Goal: Information Seeking & Learning: Learn about a topic

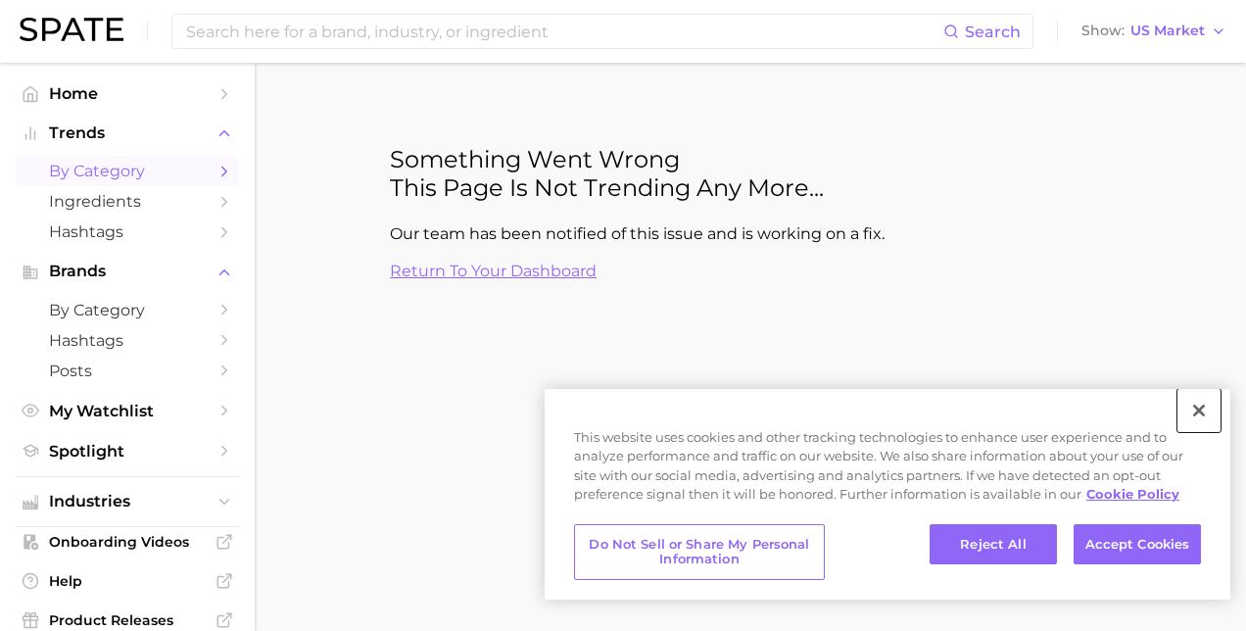
click at [1205, 411] on button "Close" at bounding box center [1198, 410] width 43 height 43
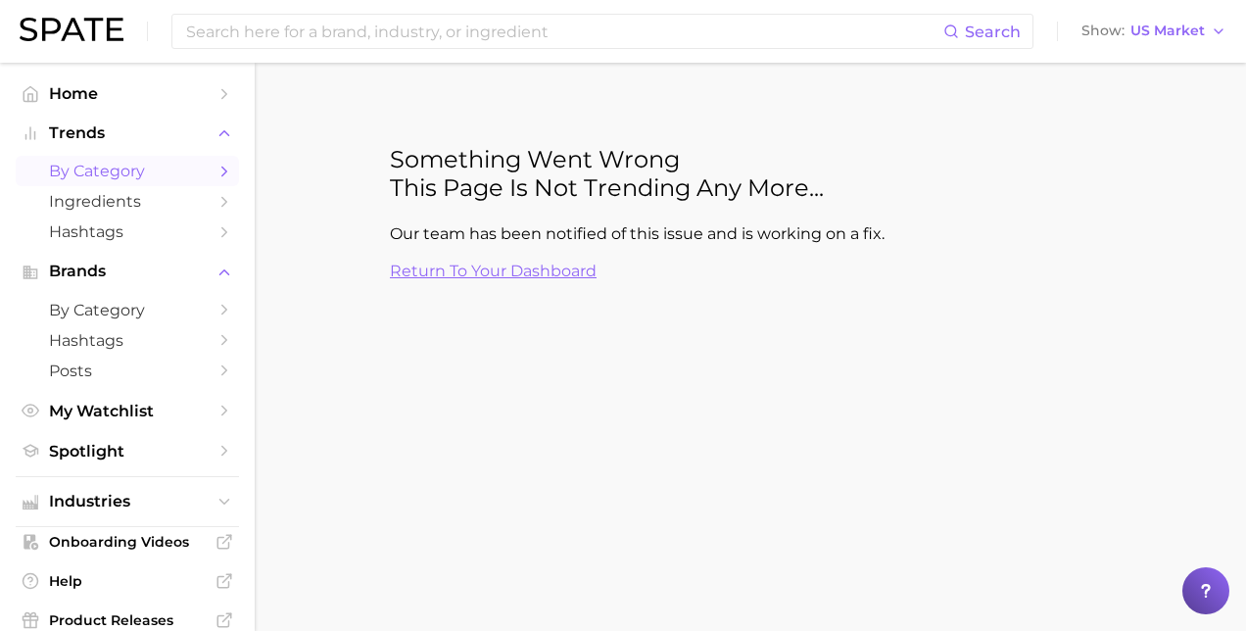
click at [116, 174] on span "by Category" at bounding box center [127, 171] width 157 height 19
click at [216, 172] on icon "Sidebar" at bounding box center [225, 172] width 18 height 18
click at [82, 96] on span "Home" at bounding box center [127, 93] width 157 height 19
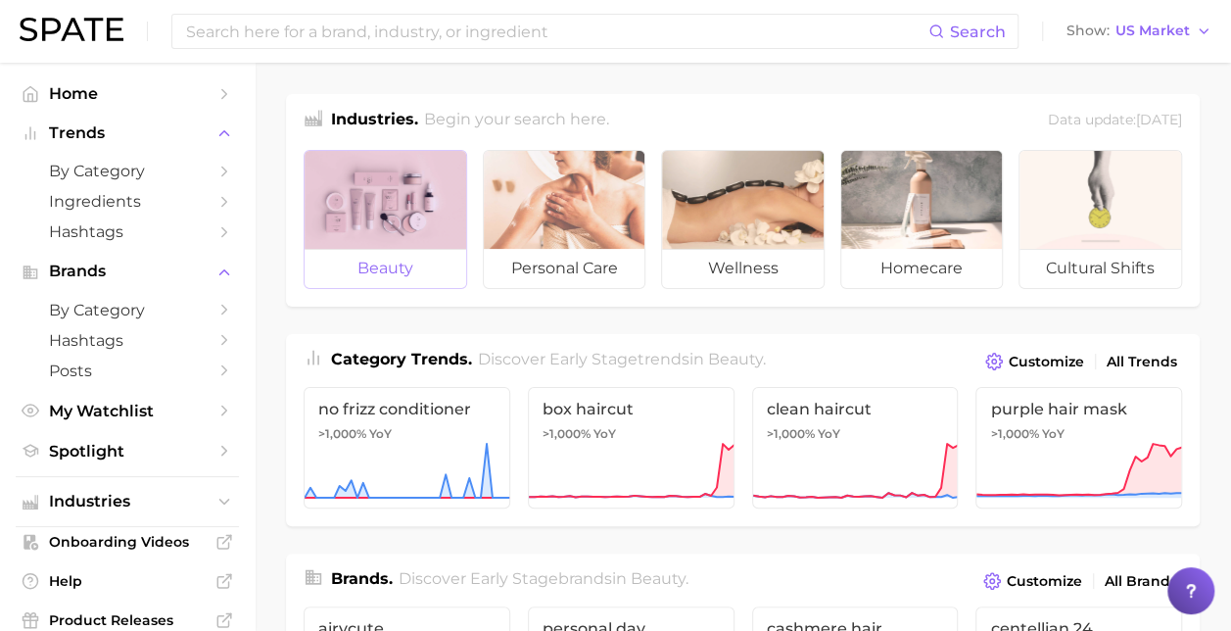
click at [449, 235] on div at bounding box center [386, 200] width 162 height 98
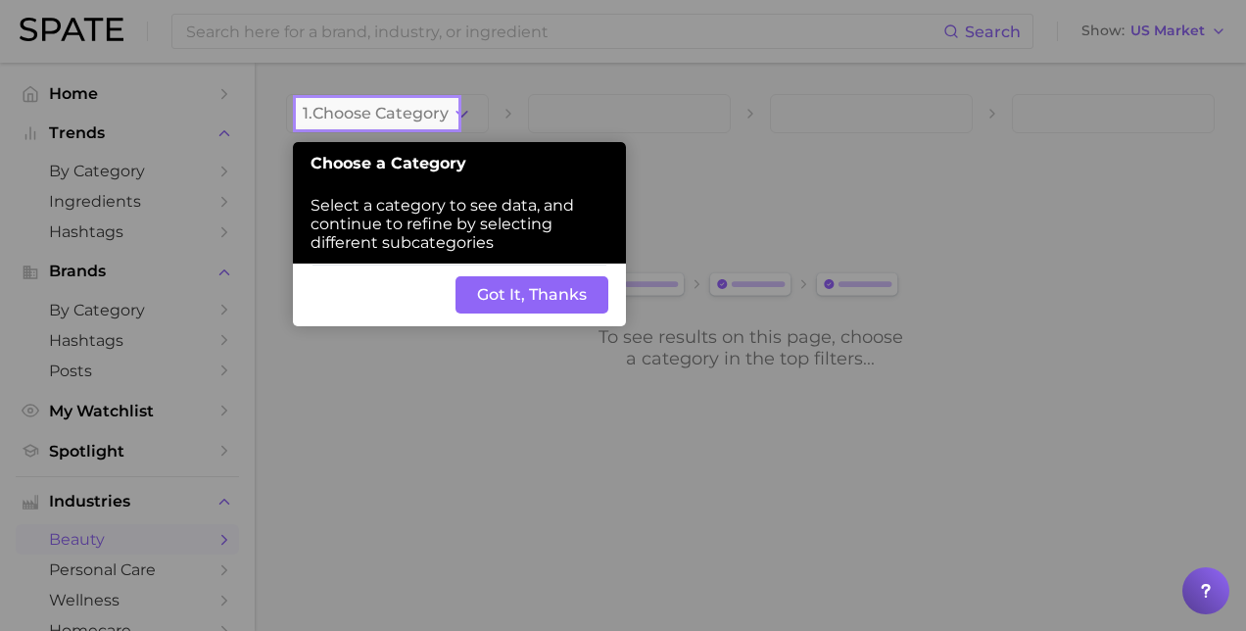
click at [507, 322] on div "Back Got It, Thanks" at bounding box center [459, 295] width 333 height 63
click at [547, 315] on div "Back Got It, Thanks" at bounding box center [459, 295] width 333 height 63
click at [556, 313] on button "Got It, Thanks" at bounding box center [532, 294] width 153 height 37
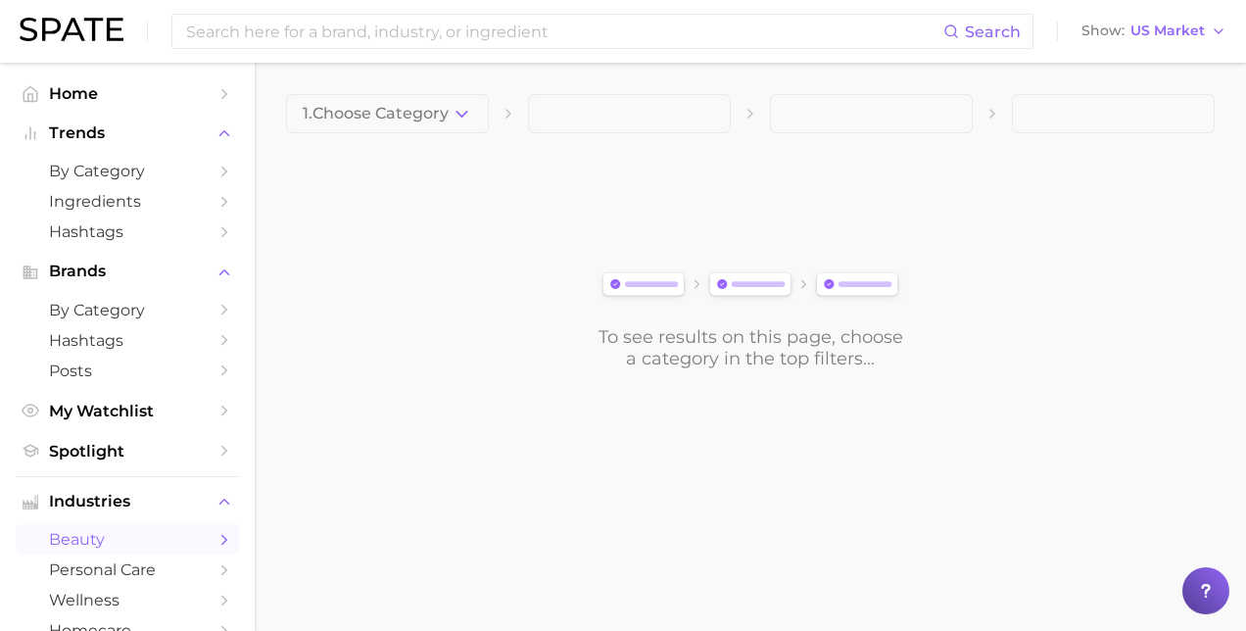
click at [572, 307] on div "To see results on this page, choose a category in the top filters..." at bounding box center [750, 260] width 929 height 218
click at [443, 111] on span "1. Choose Category" at bounding box center [376, 114] width 146 height 18
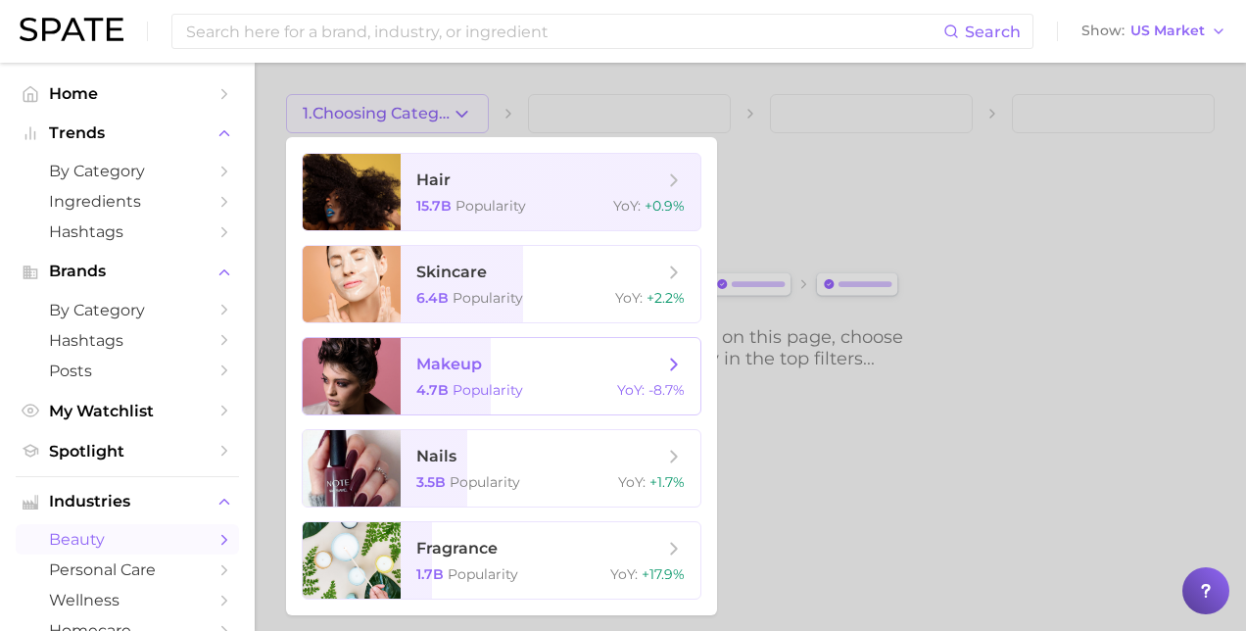
click at [526, 362] on span "makeup" at bounding box center [539, 365] width 247 height 22
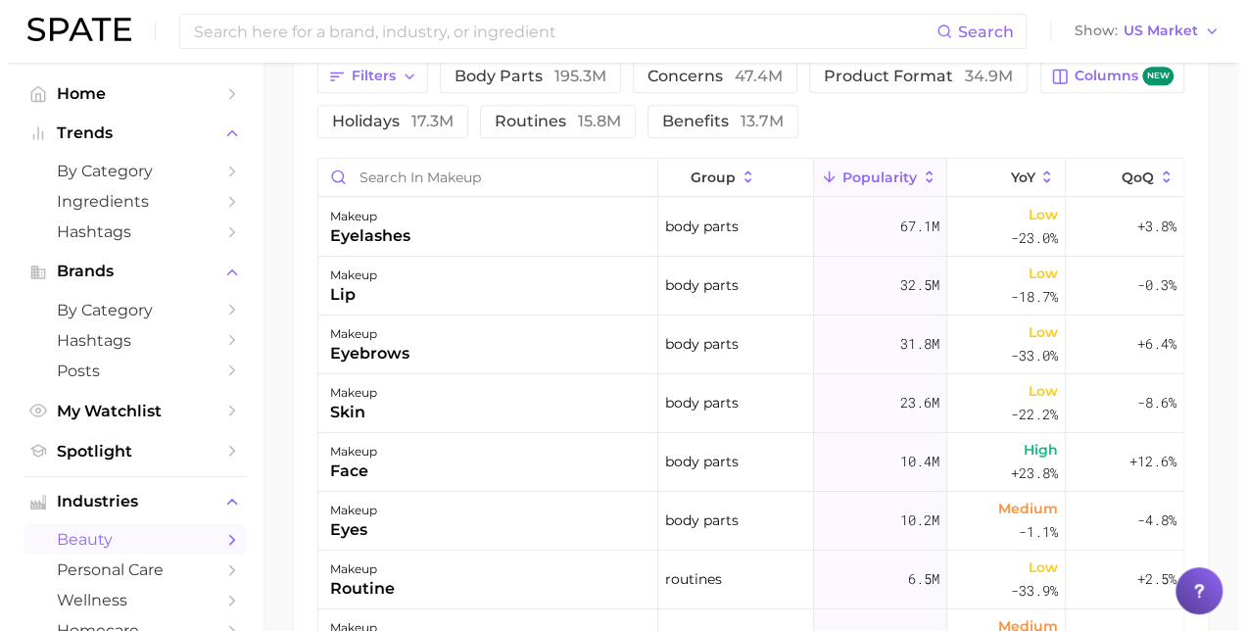
scroll to position [940, 0]
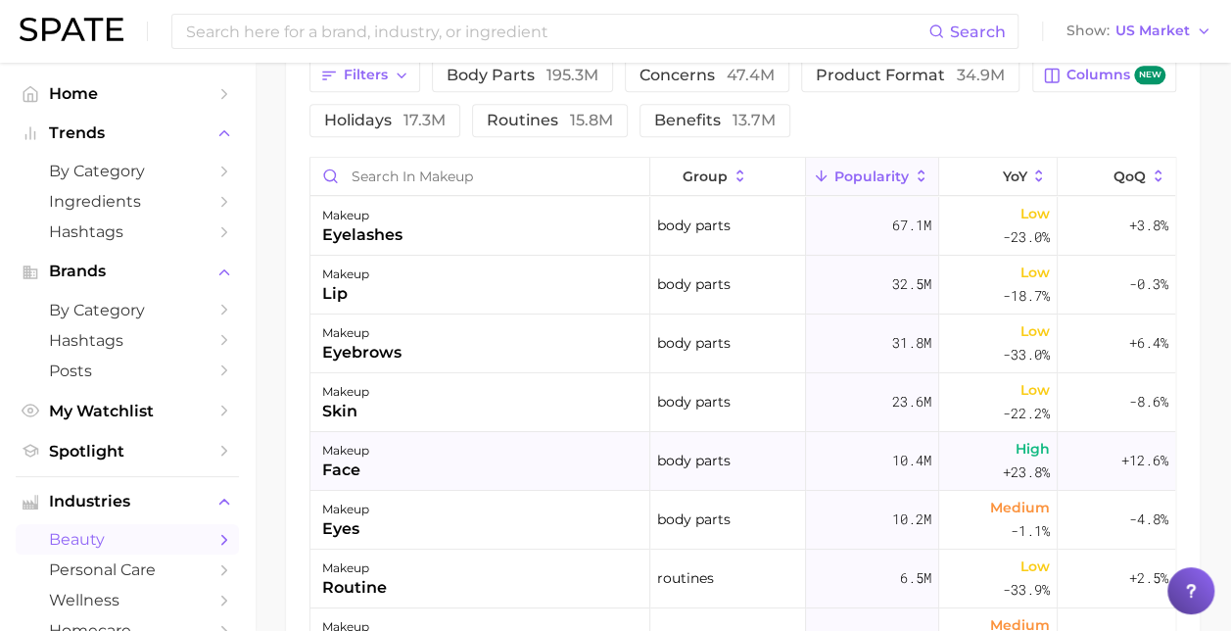
click at [566, 443] on div "makeup face" at bounding box center [481, 461] width 340 height 59
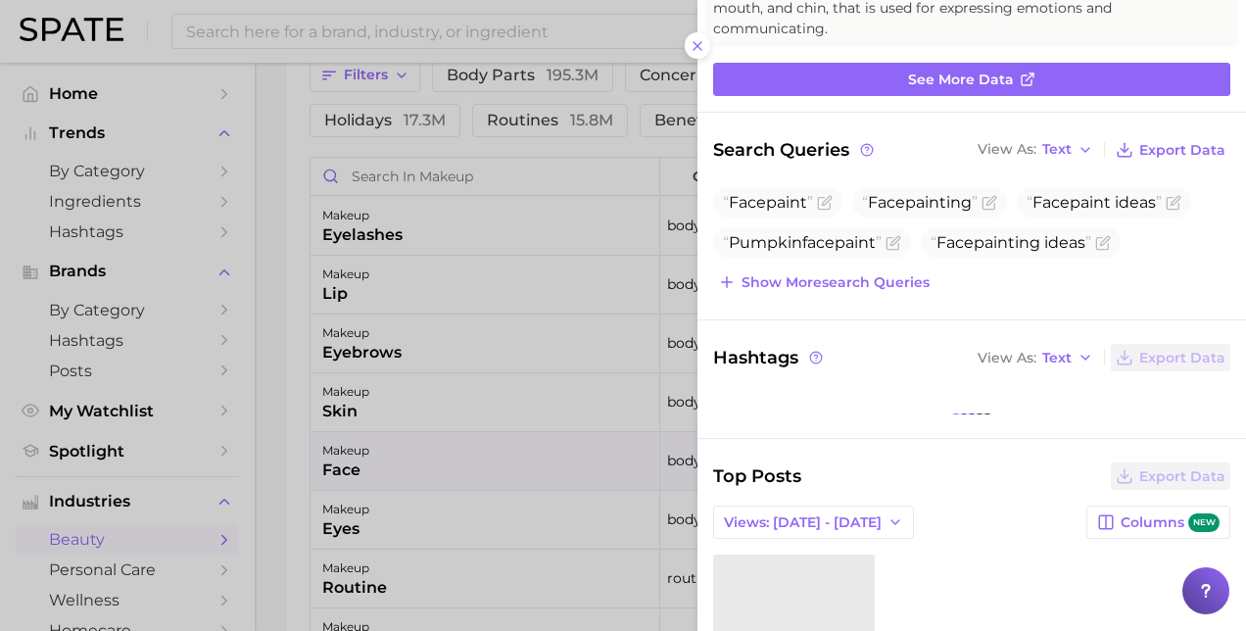
scroll to position [178, 0]
click at [896, 279] on span "Show more search queries" at bounding box center [836, 282] width 188 height 17
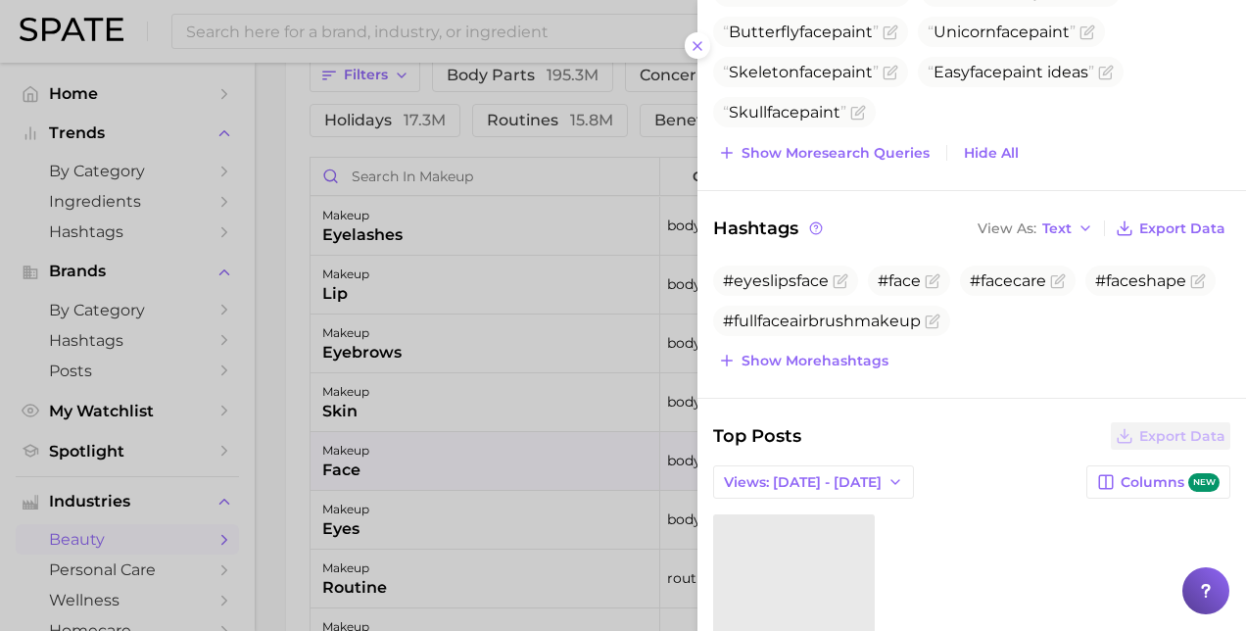
scroll to position [431, 0]
click at [818, 360] on span "Show more hashtags" at bounding box center [815, 359] width 147 height 17
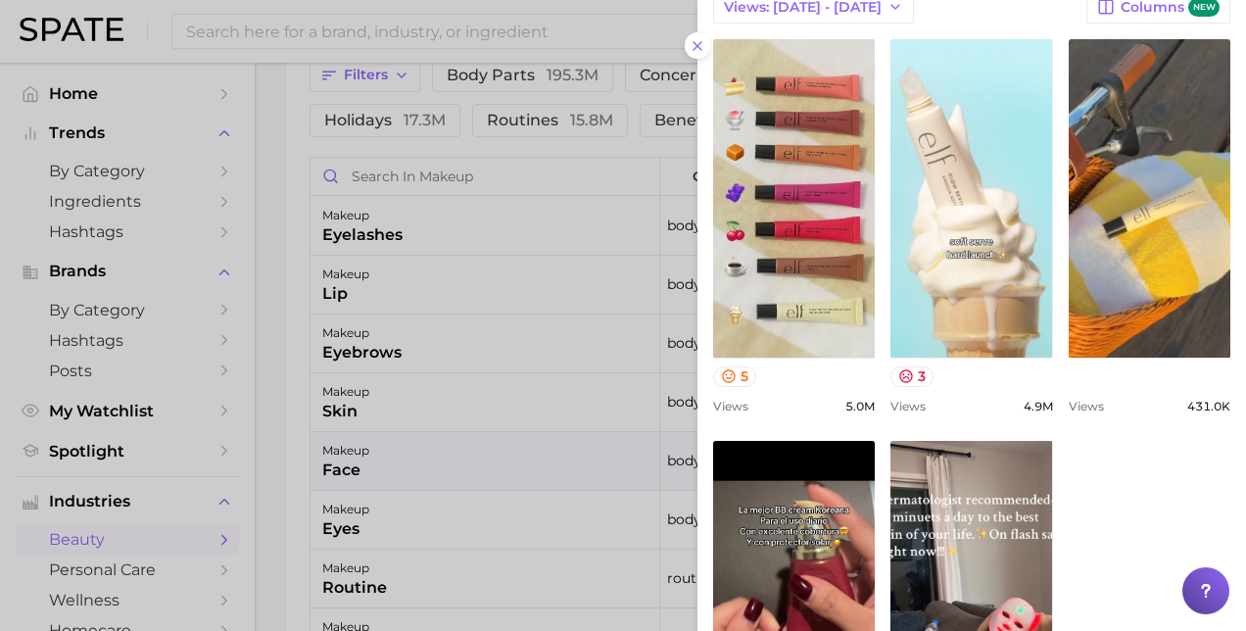
scroll to position [986, 0]
